Goal: Check status

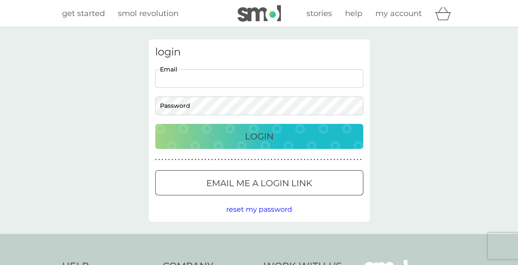
type input "johnbazzi65@gmail.com"
click at [259, 136] on button "Login" at bounding box center [259, 136] width 208 height 25
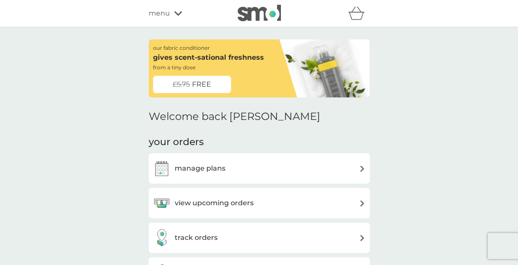
click at [361, 236] on img at bounding box center [362, 238] width 6 height 6
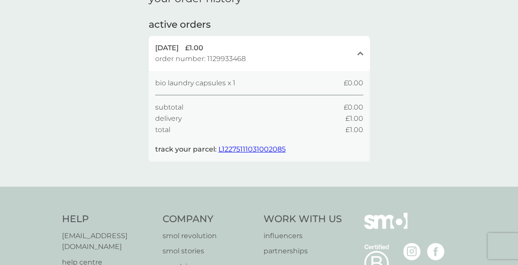
scroll to position [50, 0]
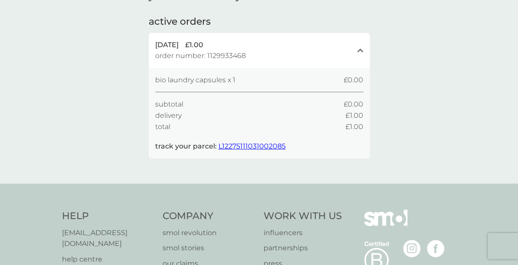
click at [265, 145] on span "L12275111031002085" at bounding box center [251, 146] width 67 height 8
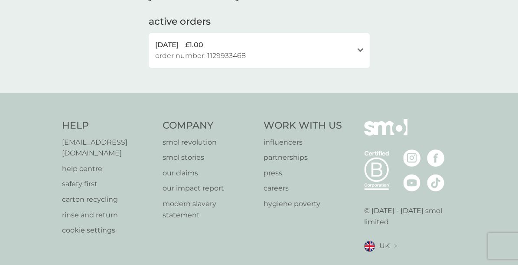
click at [359, 48] on icon "open" at bounding box center [360, 50] width 6 height 4
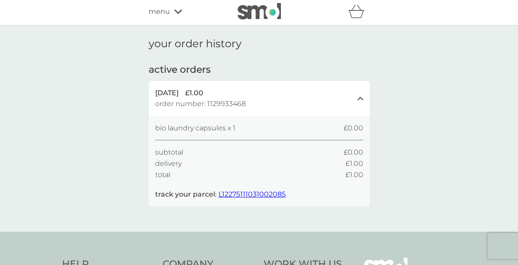
scroll to position [0, 0]
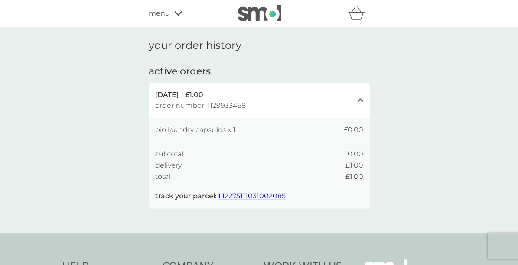
click at [250, 13] on img at bounding box center [258, 13] width 43 height 16
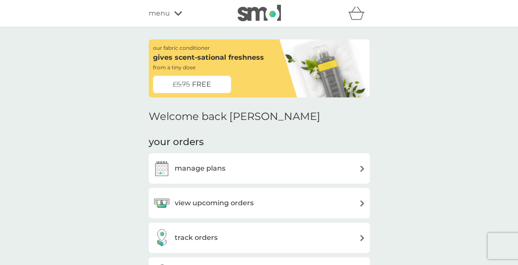
click at [251, 14] on img at bounding box center [258, 13] width 43 height 16
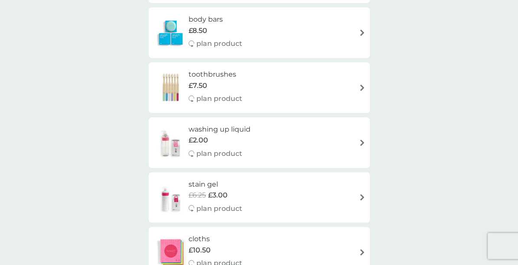
scroll to position [1164, 0]
